Goal: Check status: Check status

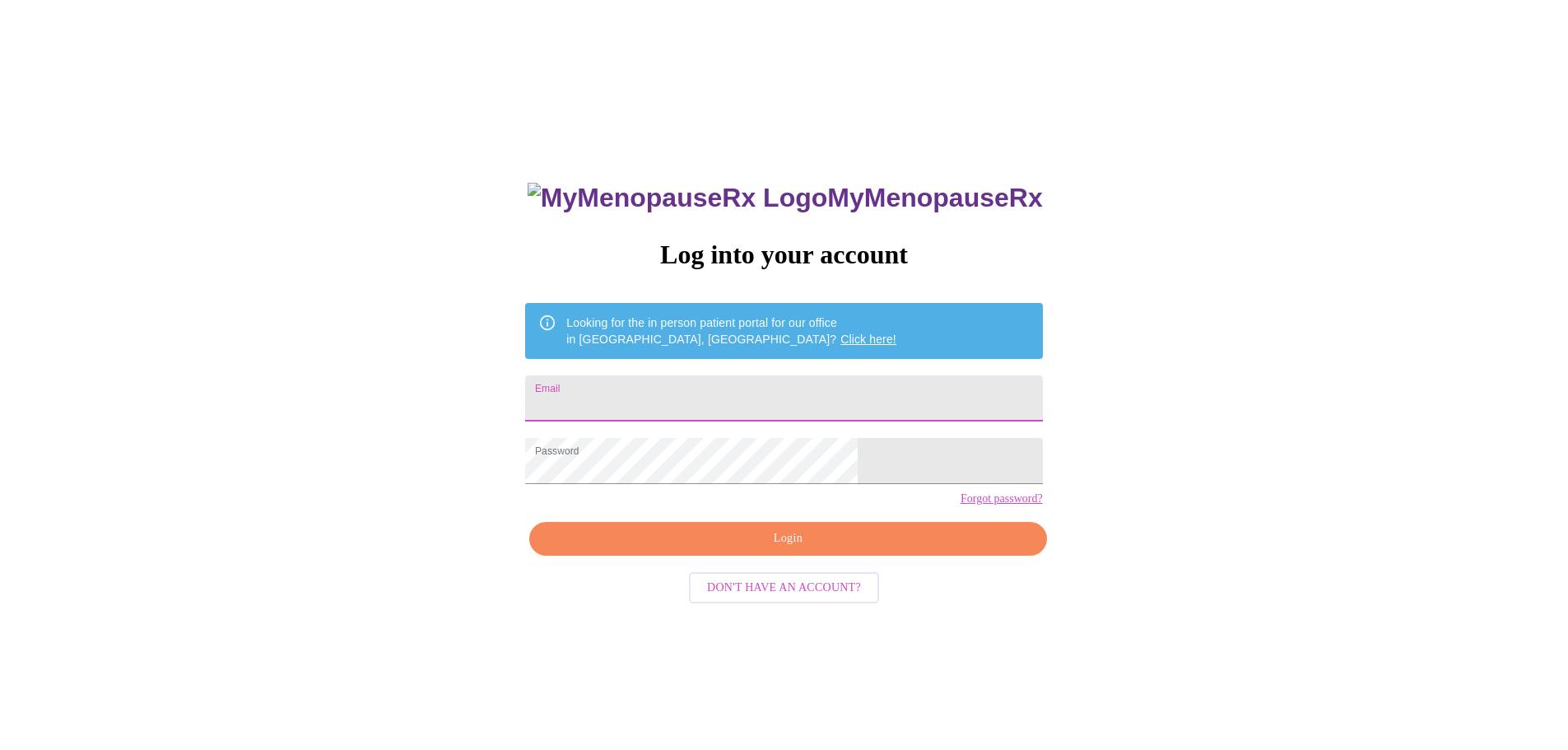
click at [781, 396] on input "Email" at bounding box center [784, 398] width 517 height 46
type input "[EMAIL_ADDRESS][DOMAIN_NAME]"
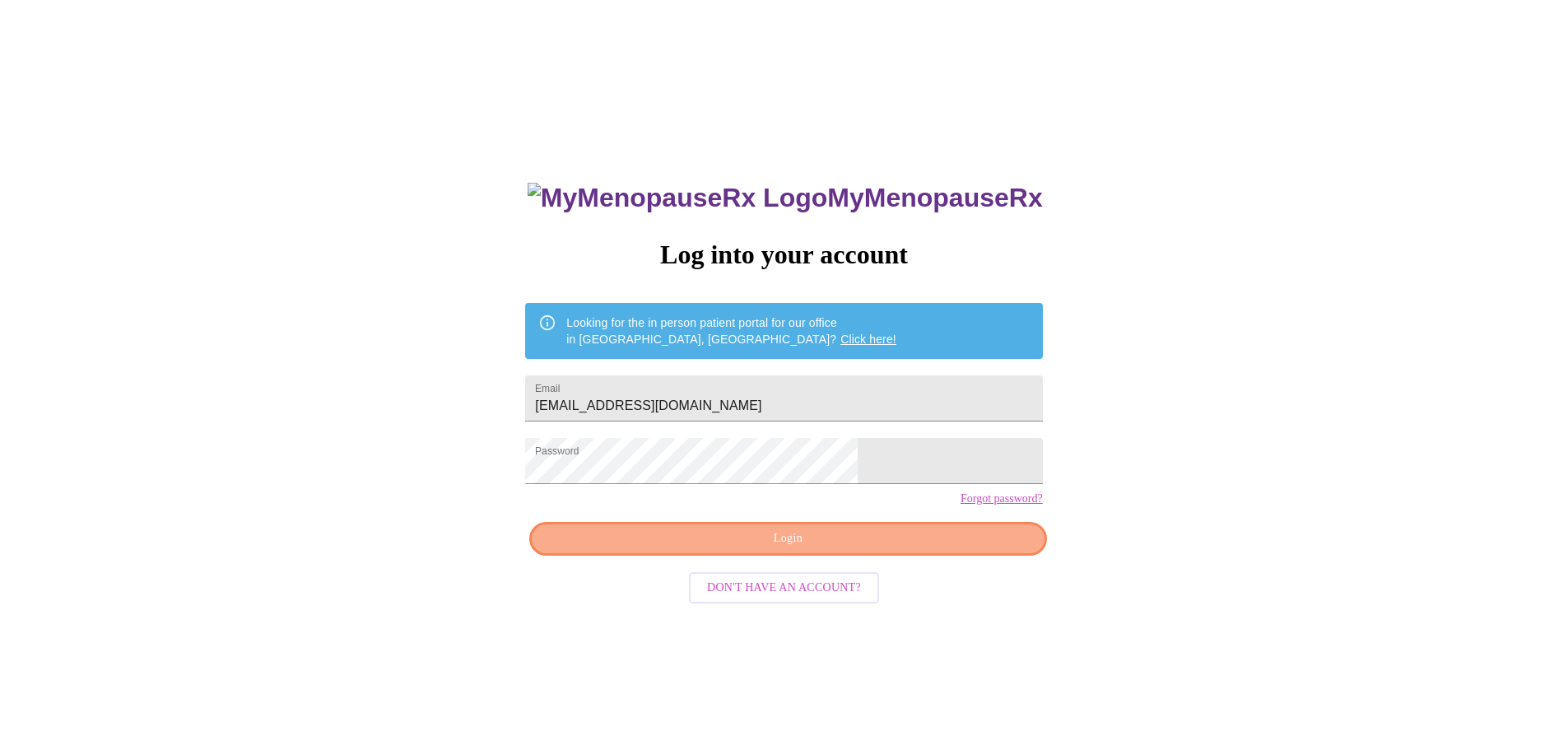
click at [897, 549] on span "Login" at bounding box center [787, 538] width 479 height 20
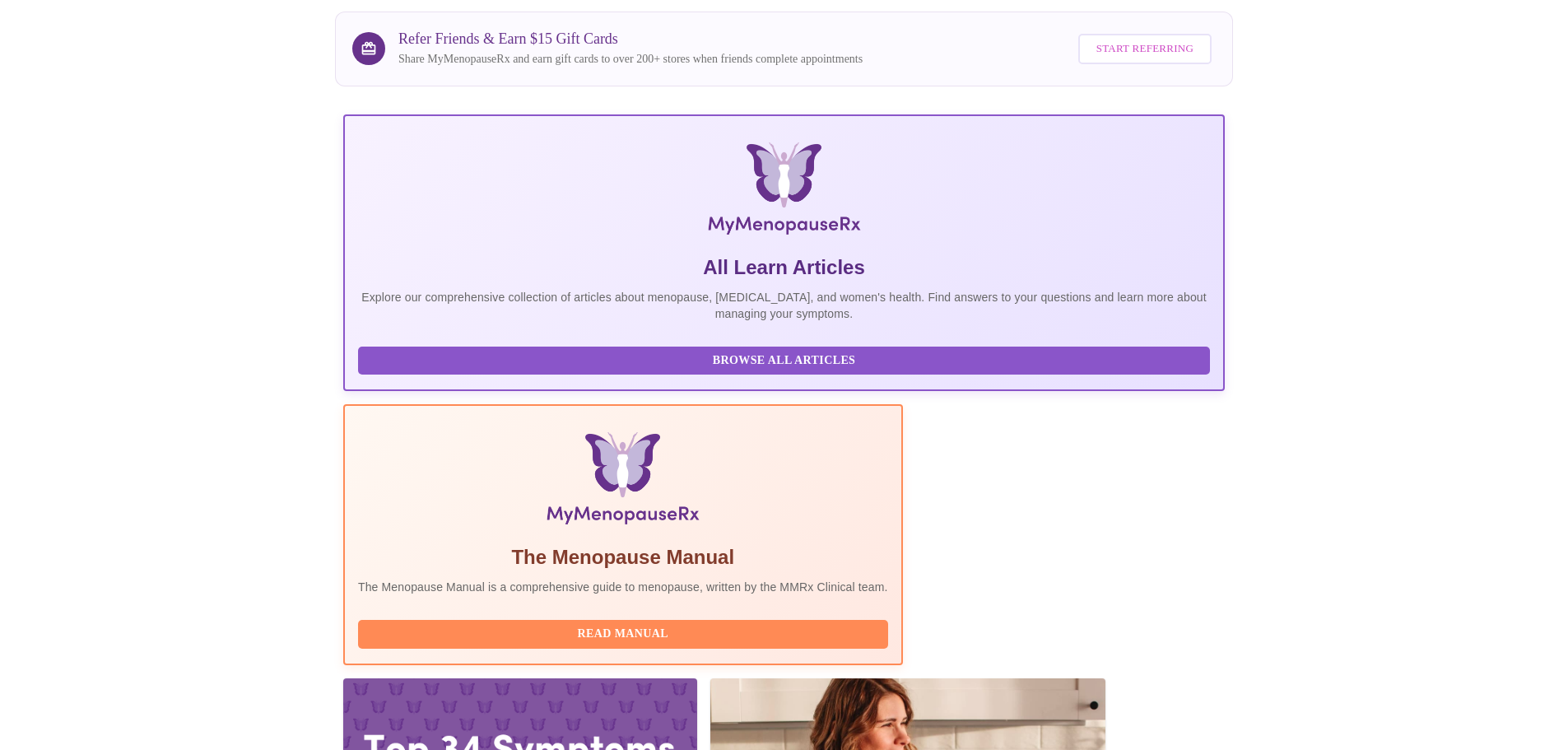
scroll to position [151, 0]
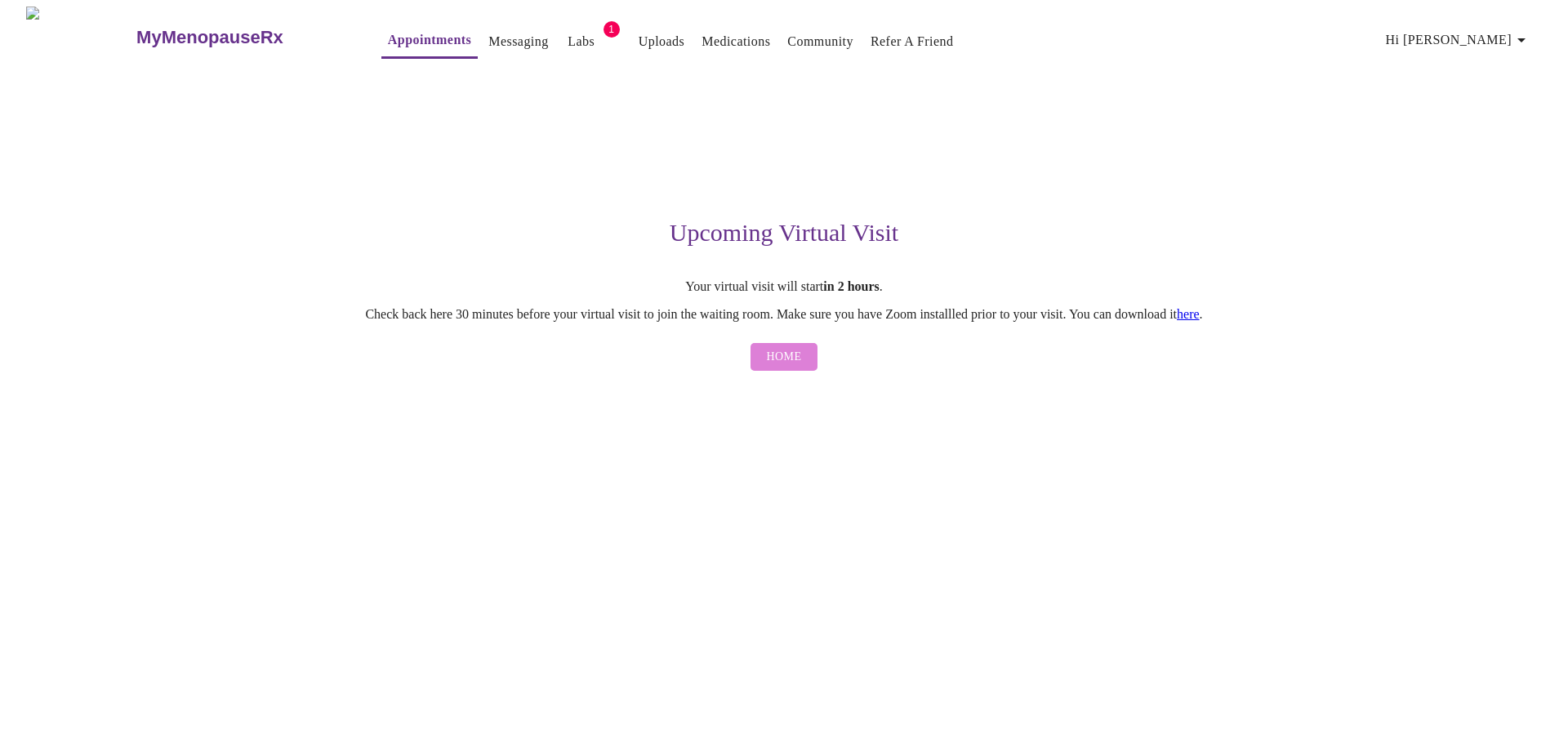
click at [786, 365] on span "Home" at bounding box center [784, 357] width 35 height 20
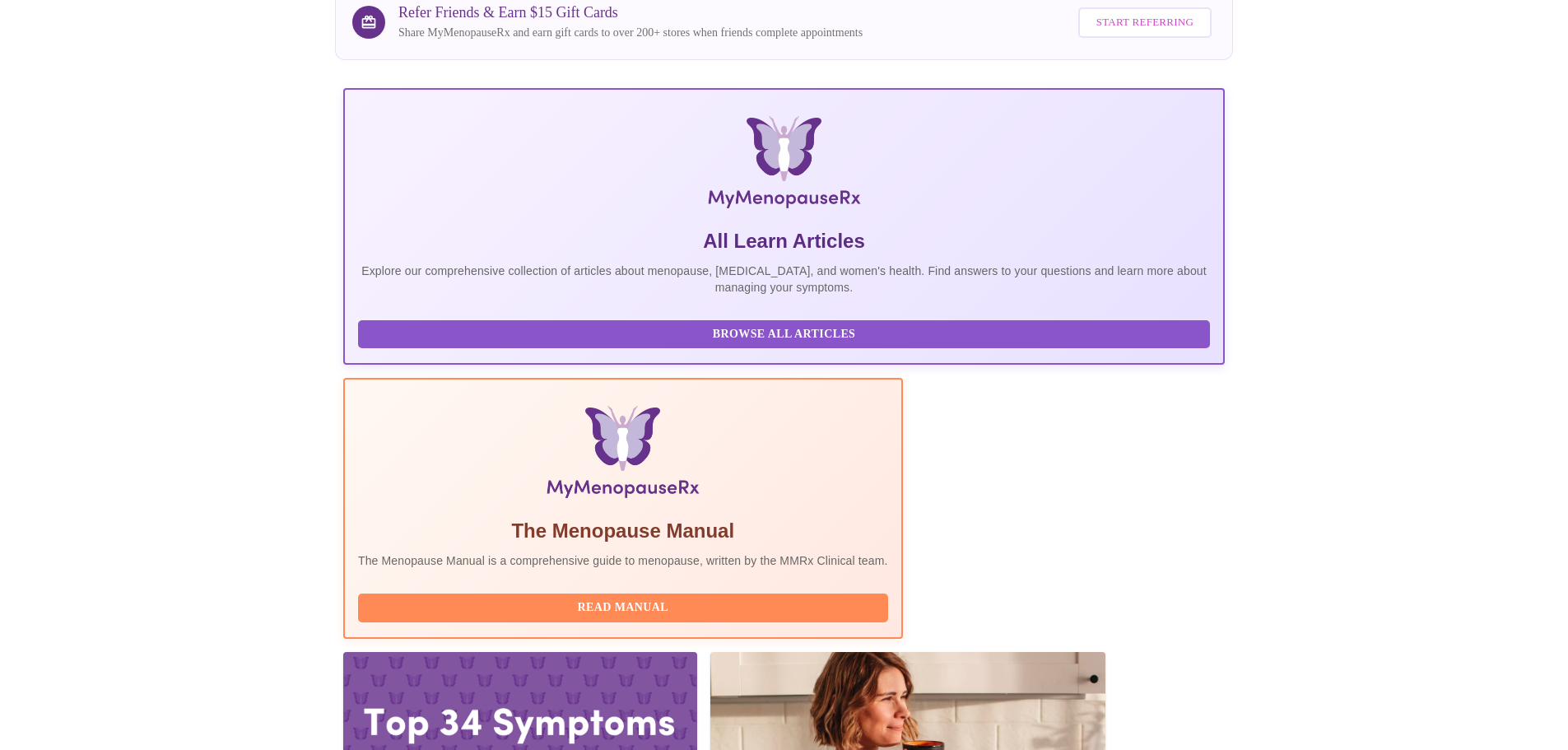
scroll to position [151, 0]
